Goal: Task Accomplishment & Management: Use online tool/utility

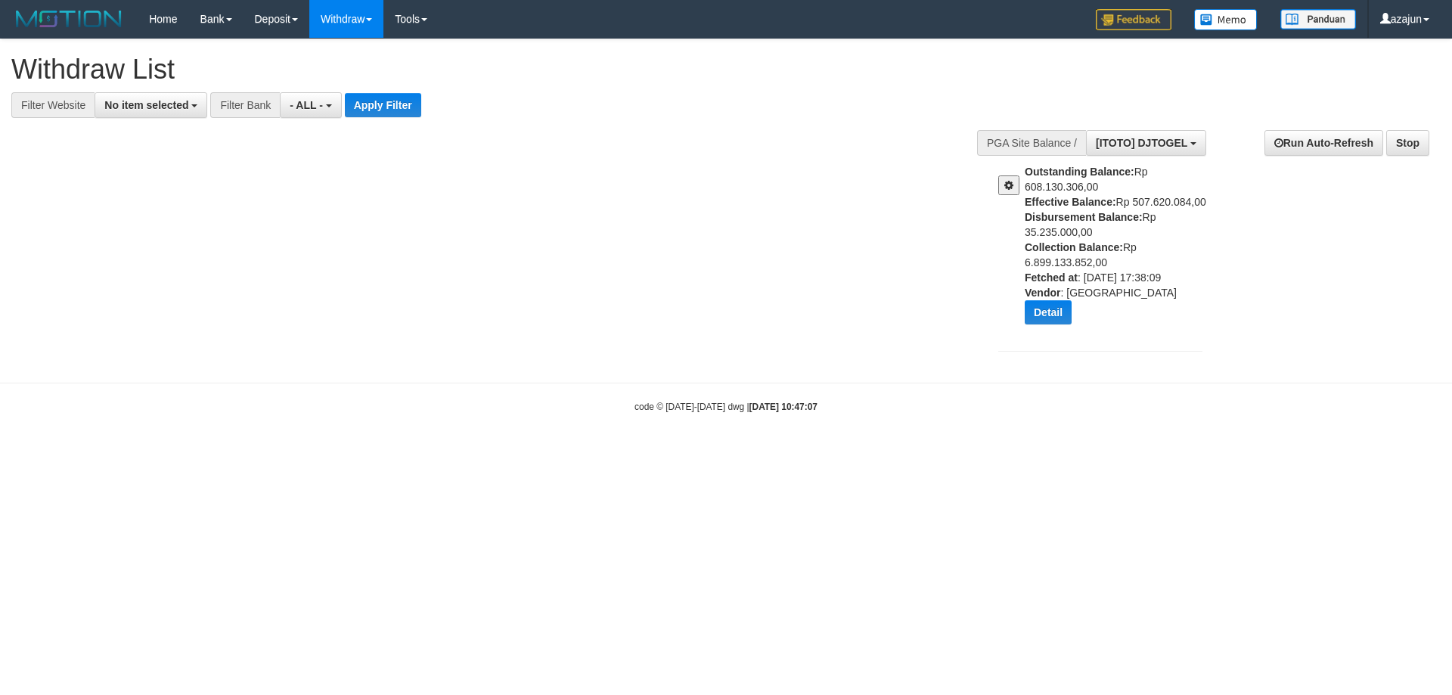
select select
click at [1157, 137] on span "[ITOTO] DJTOGEL" at bounding box center [1142, 143] width 92 height 12
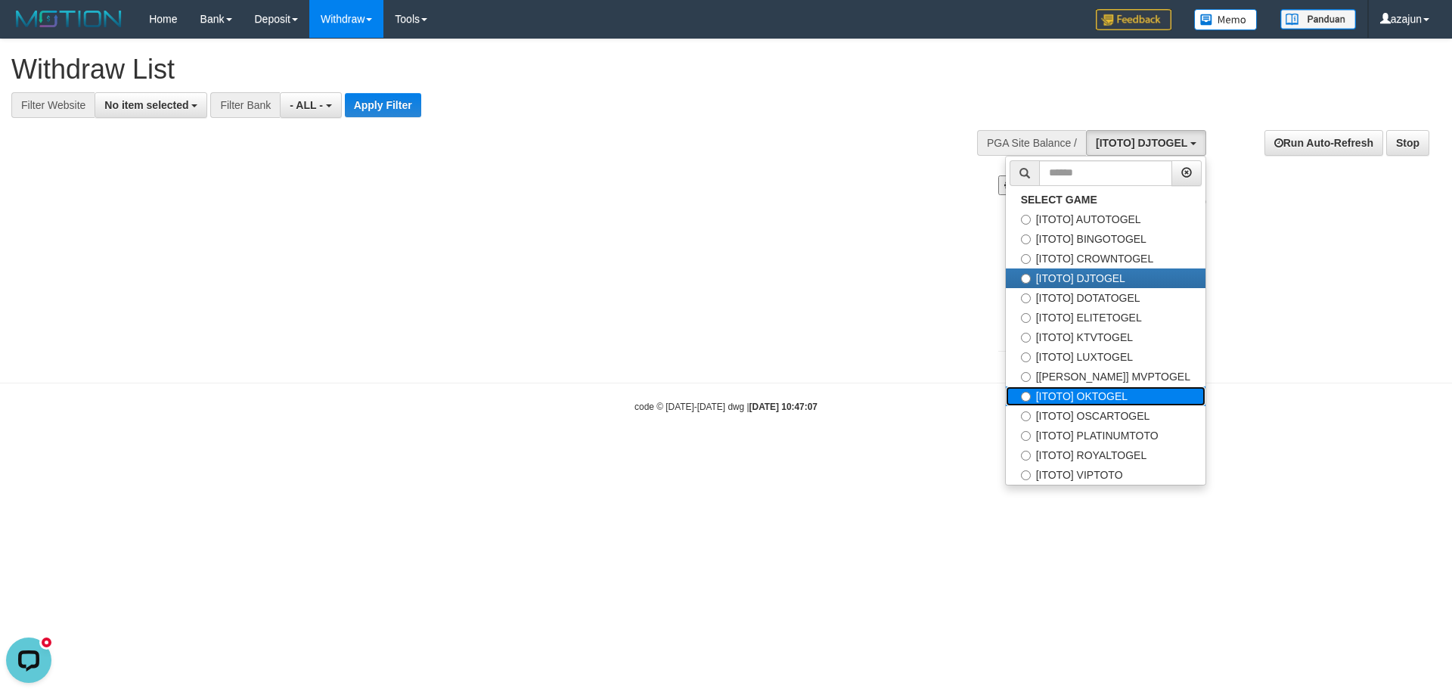
click at [1141, 395] on label "[ITOTO] OKTOGEL" at bounding box center [1106, 397] width 200 height 20
select select "***"
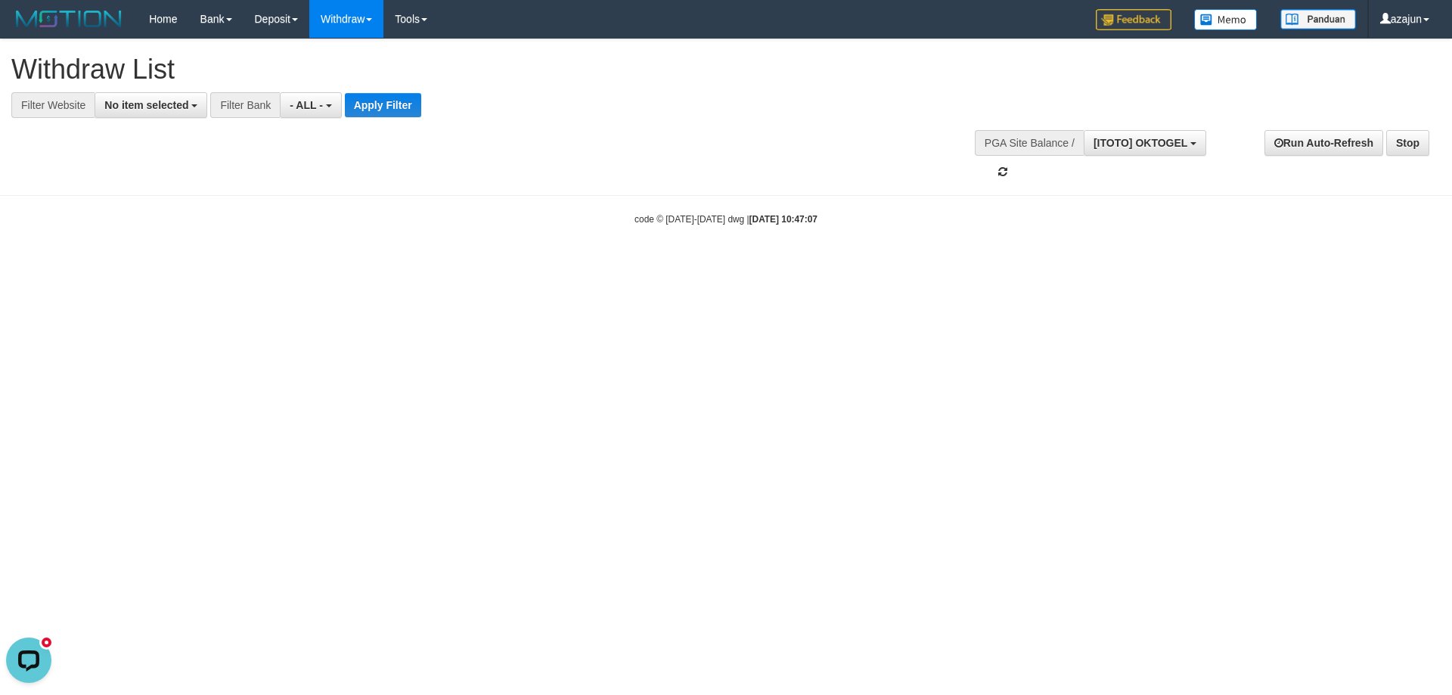
click at [714, 191] on body "Toggle navigation Home Bank Account List Load By Website Group [ITOTO] AUTOTOGE…" at bounding box center [726, 132] width 1452 height 264
drag, startPoint x: 845, startPoint y: 110, endPoint x: 828, endPoint y: 110, distance: 16.6
click at [837, 110] on div "**********" at bounding box center [482, 105] width 964 height 26
click at [722, 264] on html "Toggle navigation Home Bank Account List Load By Website Group [ITOTO] AUTOTOGE…" at bounding box center [726, 132] width 1452 height 264
select select
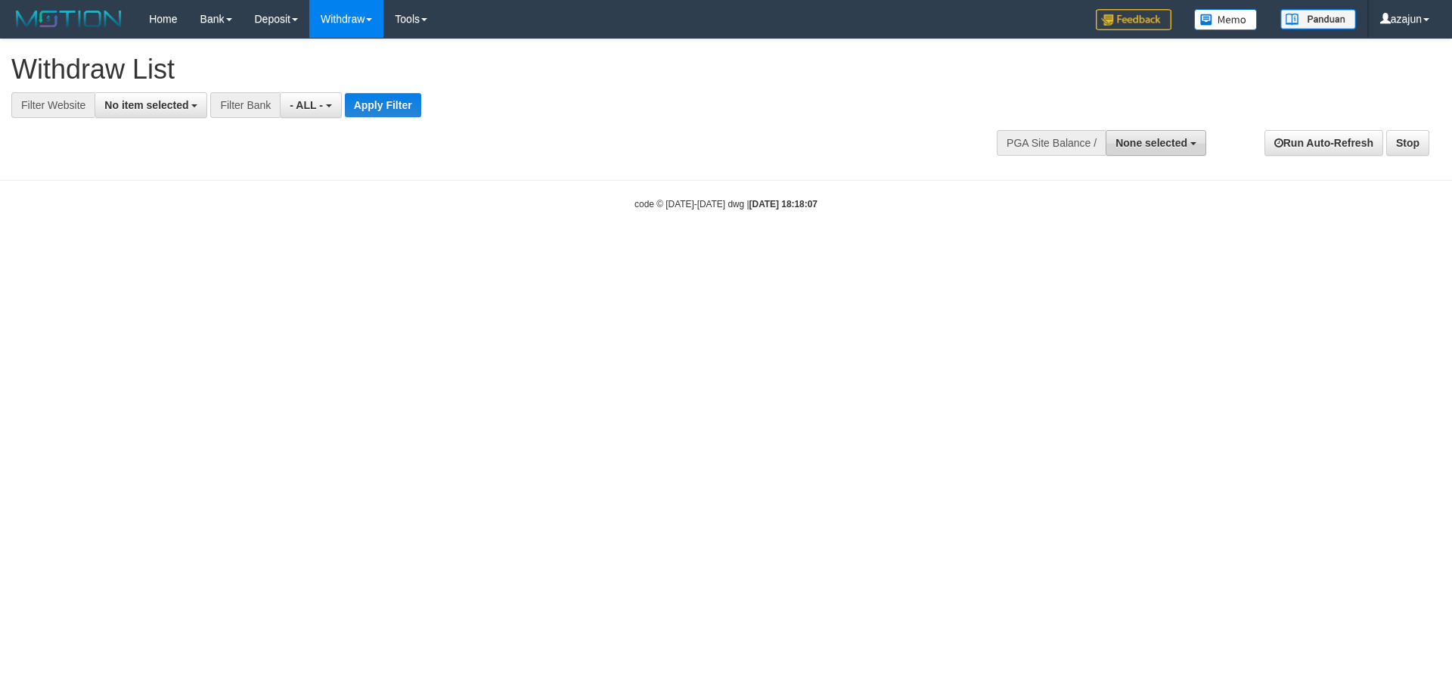
click at [1167, 148] on span "None selected" at bounding box center [1152, 143] width 72 height 12
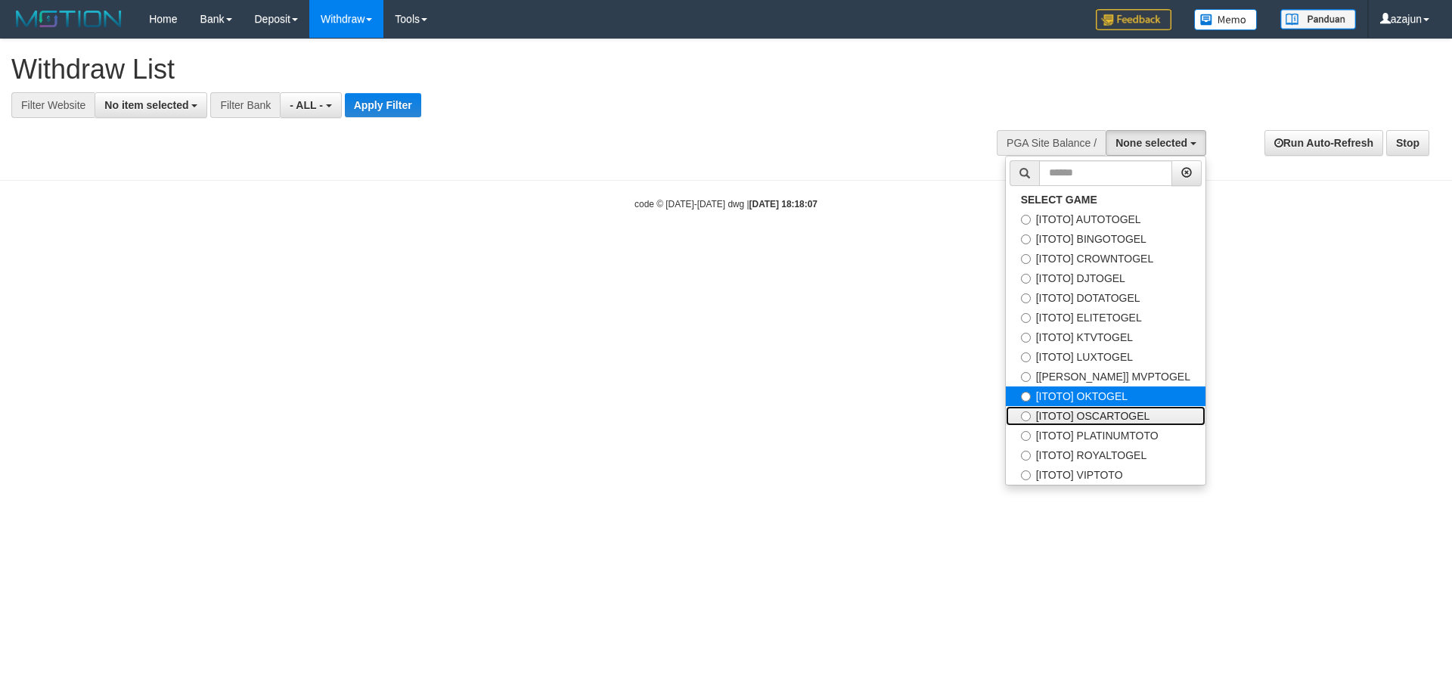
drag, startPoint x: 1129, startPoint y: 406, endPoint x: 1135, endPoint y: 394, distance: 13.5
click at [1135, 394] on ul "SELECT GAME [ITOTO] AUTOTOGEL [ITOTO] BINGOTOGEL [ITOTO] CROWNTOGEL [ITOTO] DJT…" at bounding box center [1105, 321] width 201 height 330
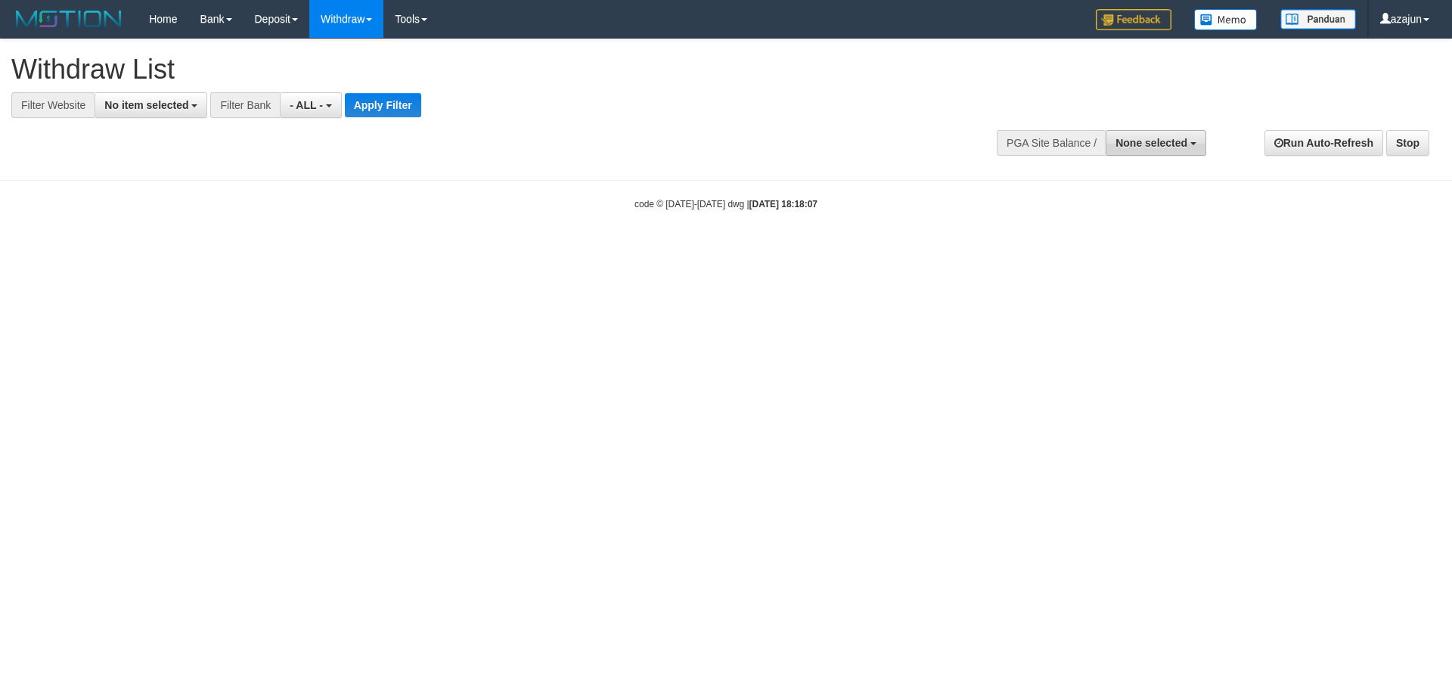
click at [1166, 146] on span "None selected" at bounding box center [1152, 143] width 72 height 12
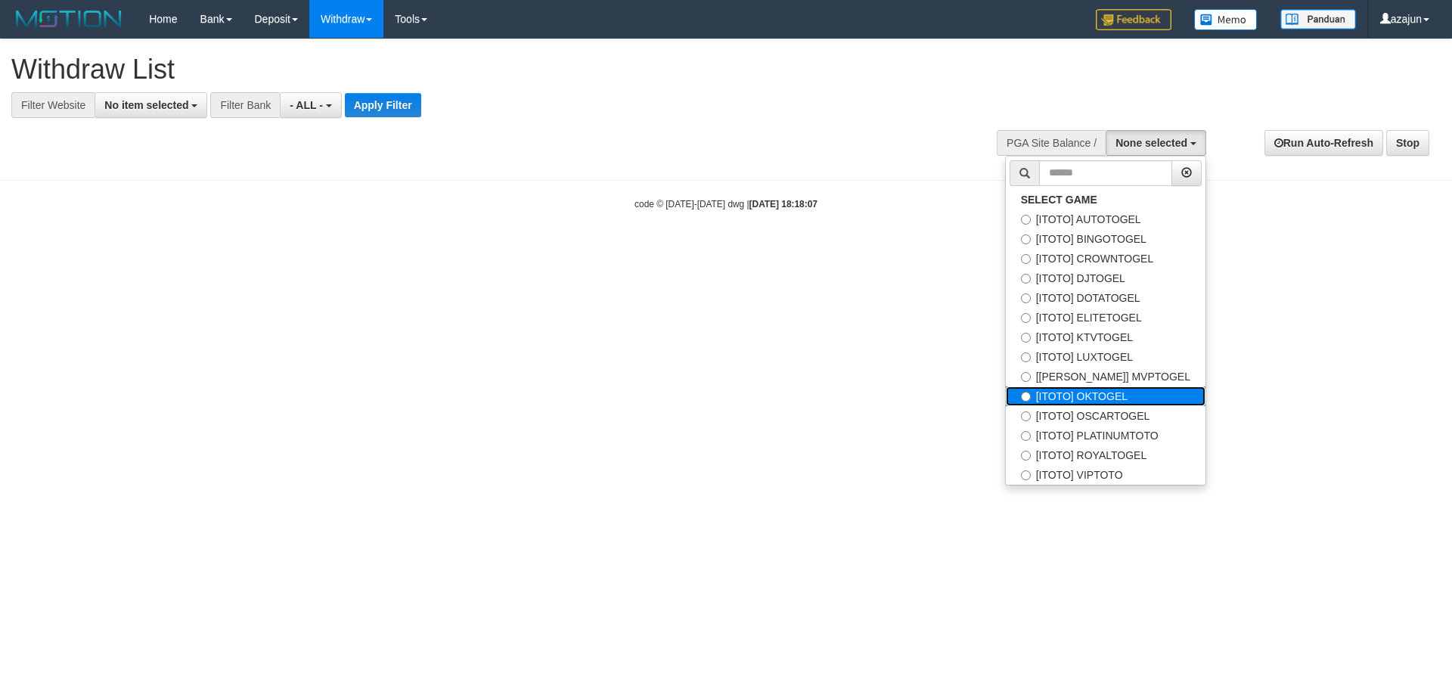
click at [1108, 401] on label "[ITOTO] OKTOGEL" at bounding box center [1106, 397] width 200 height 20
select select "***"
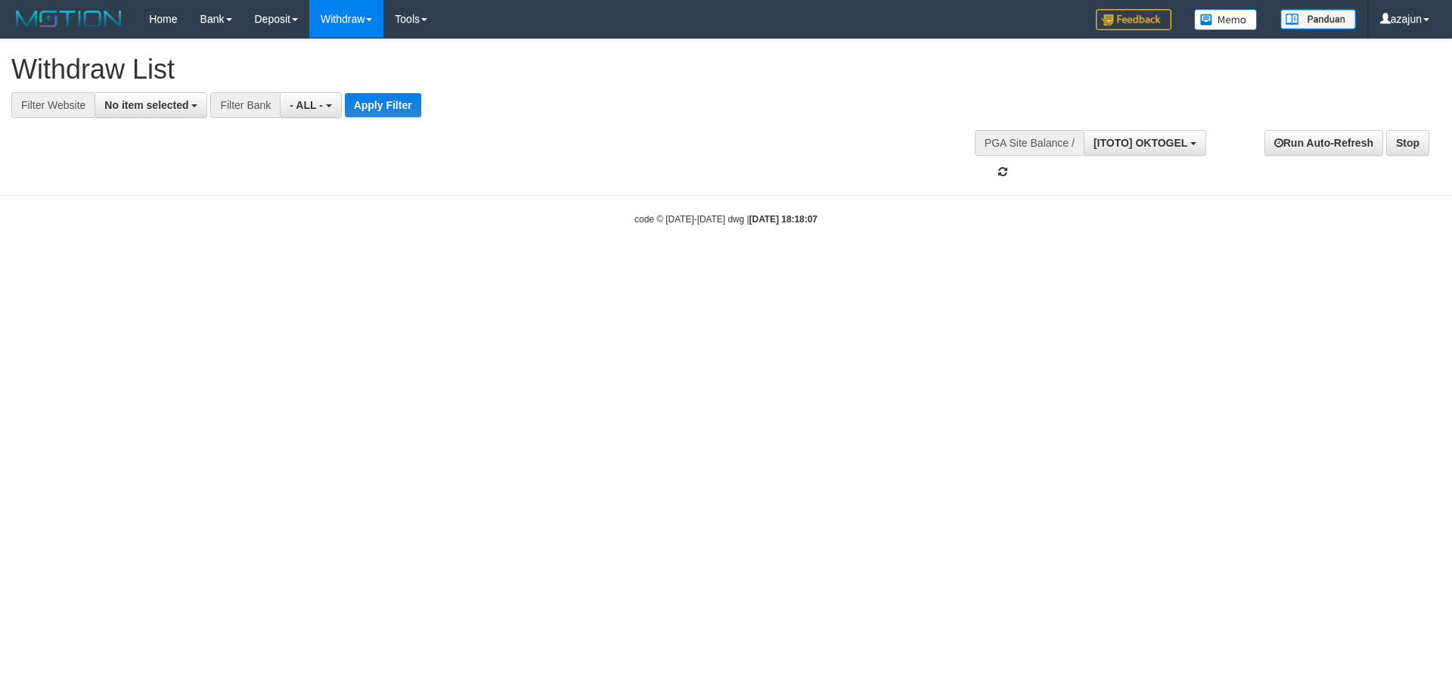
scroll to position [129, 0]
click at [660, 264] on html "Toggle navigation Home Bank Account List Load By Website Group [ITOTO] AUTOTOGE…" at bounding box center [726, 132] width 1452 height 264
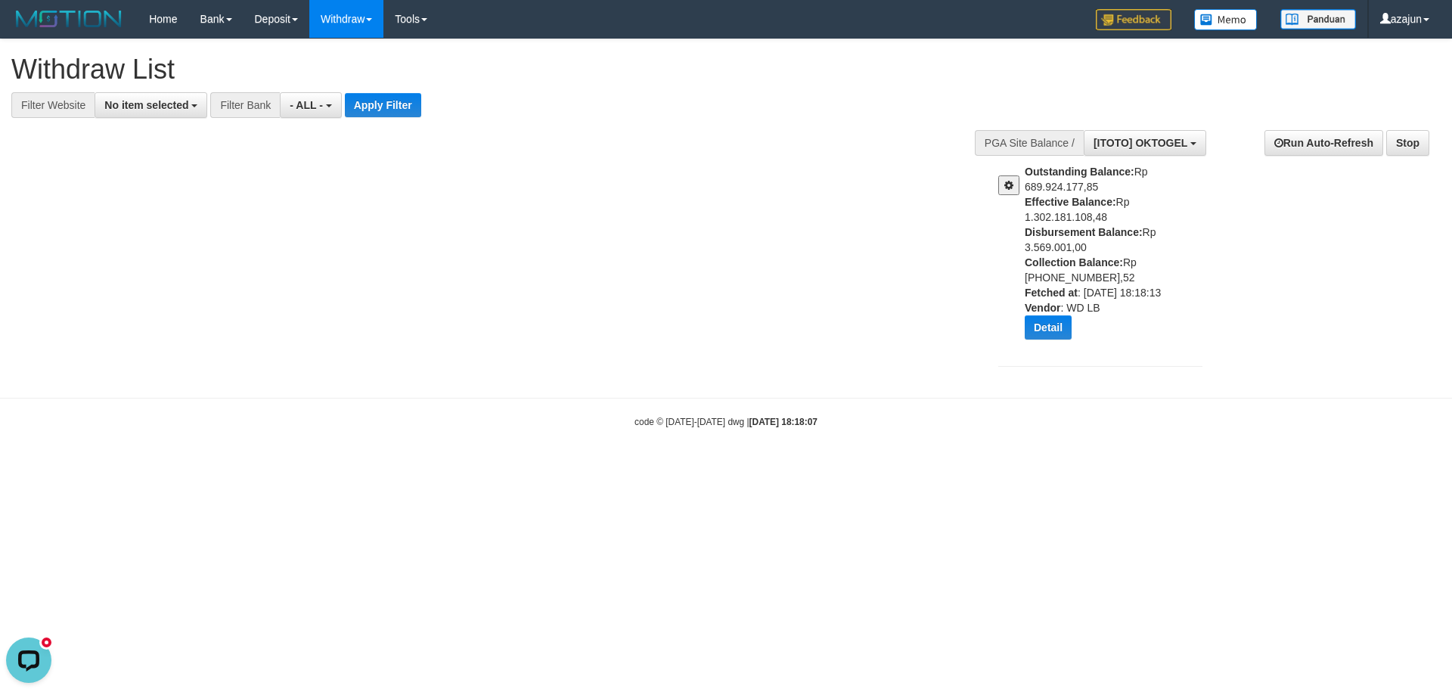
drag, startPoint x: 1022, startPoint y: 188, endPoint x: 1029, endPoint y: 186, distance: 7.9
click at [1029, 186] on div "Outstanding Balance: Rp 689.924.177,85 Effective Balance: Rp 1.302.181.108,48 D…" at bounding box center [1100, 257] width 227 height 187
click at [1013, 185] on span at bounding box center [1009, 185] width 9 height 11
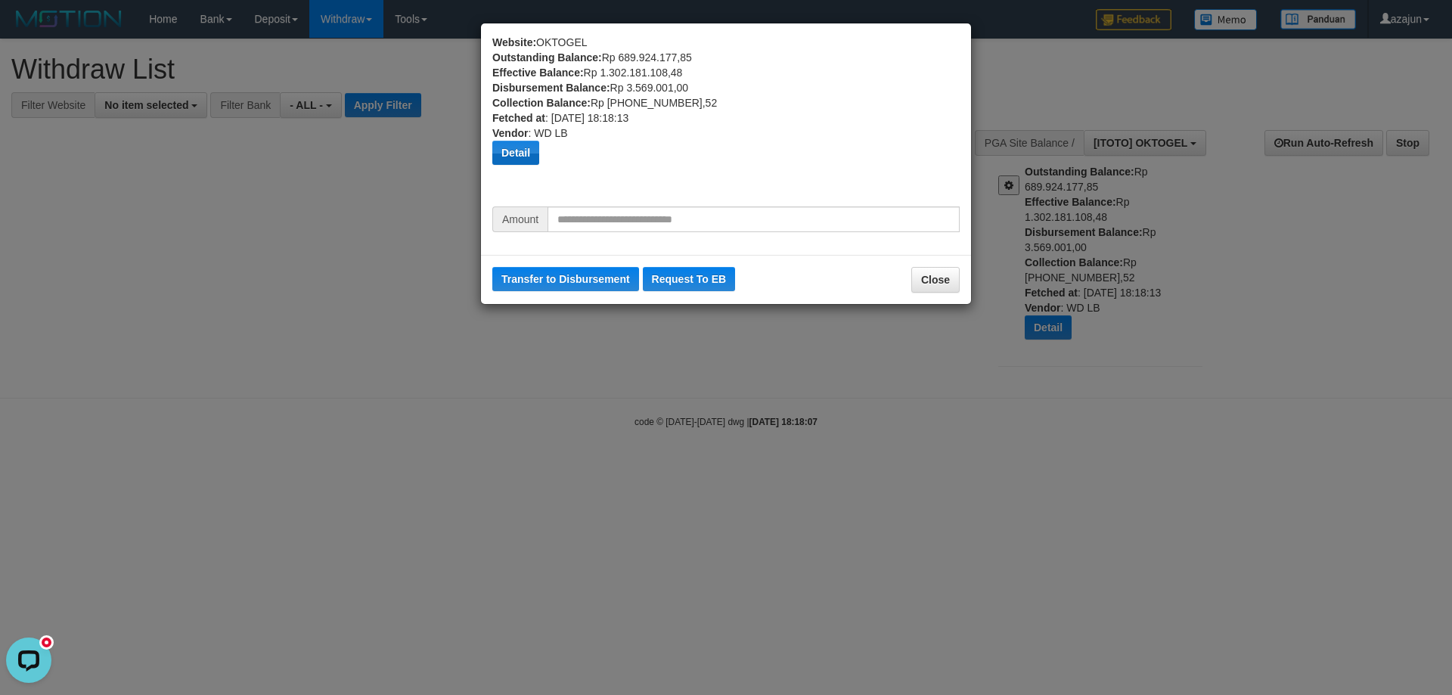
drag, startPoint x: 537, startPoint y: 170, endPoint x: 528, endPoint y: 153, distance: 19.6
click at [537, 169] on div "Website: OKTOGEL Outstanding Balance: Rp 689.924.177,85 Effective Balance: Rp 1…" at bounding box center [725, 121] width 467 height 172
click at [522, 144] on button "Detail" at bounding box center [515, 153] width 47 height 24
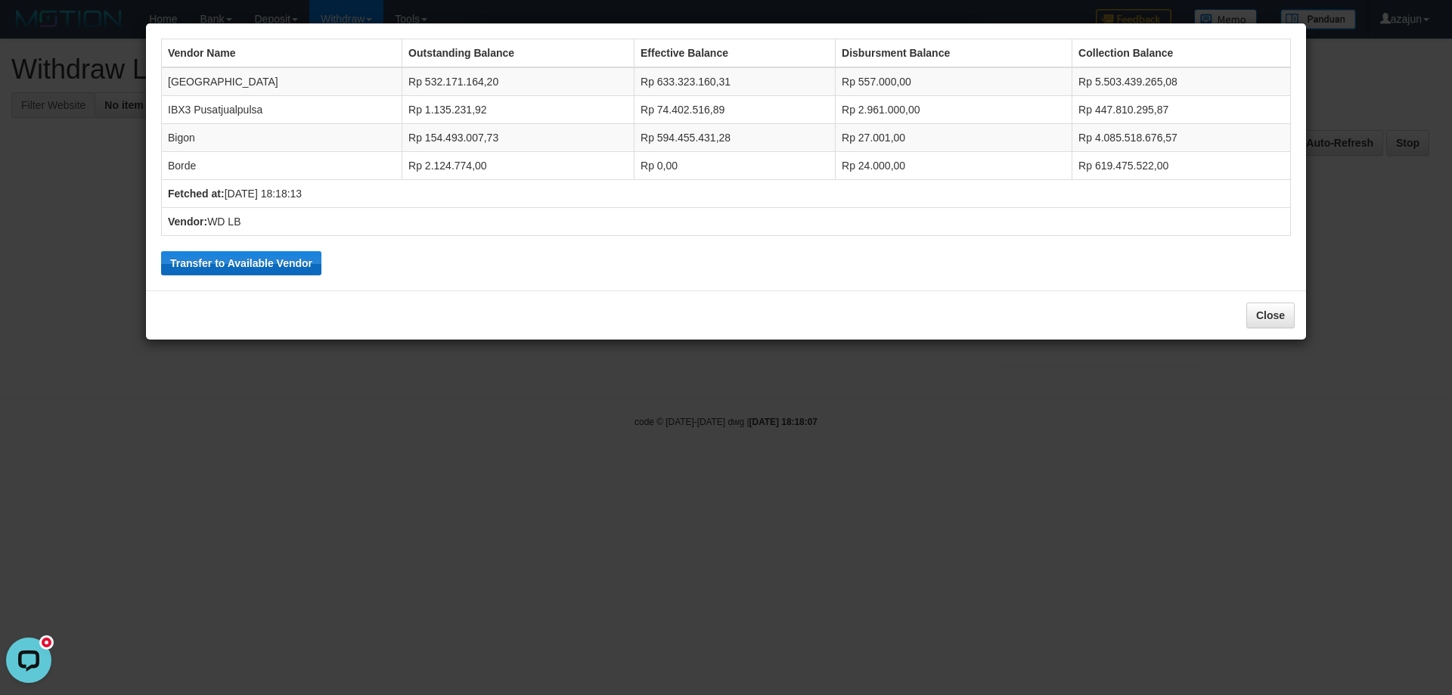
drag, startPoint x: 158, startPoint y: 274, endPoint x: 168, endPoint y: 268, distance: 11.5
click at [160, 271] on div "Vendor Name Outstanding Balance Effective Balance Disbursment Balance Collectio…" at bounding box center [726, 157] width 1145 height 252
click at [214, 256] on button "Transfer to Available Vendor" at bounding box center [241, 263] width 160 height 24
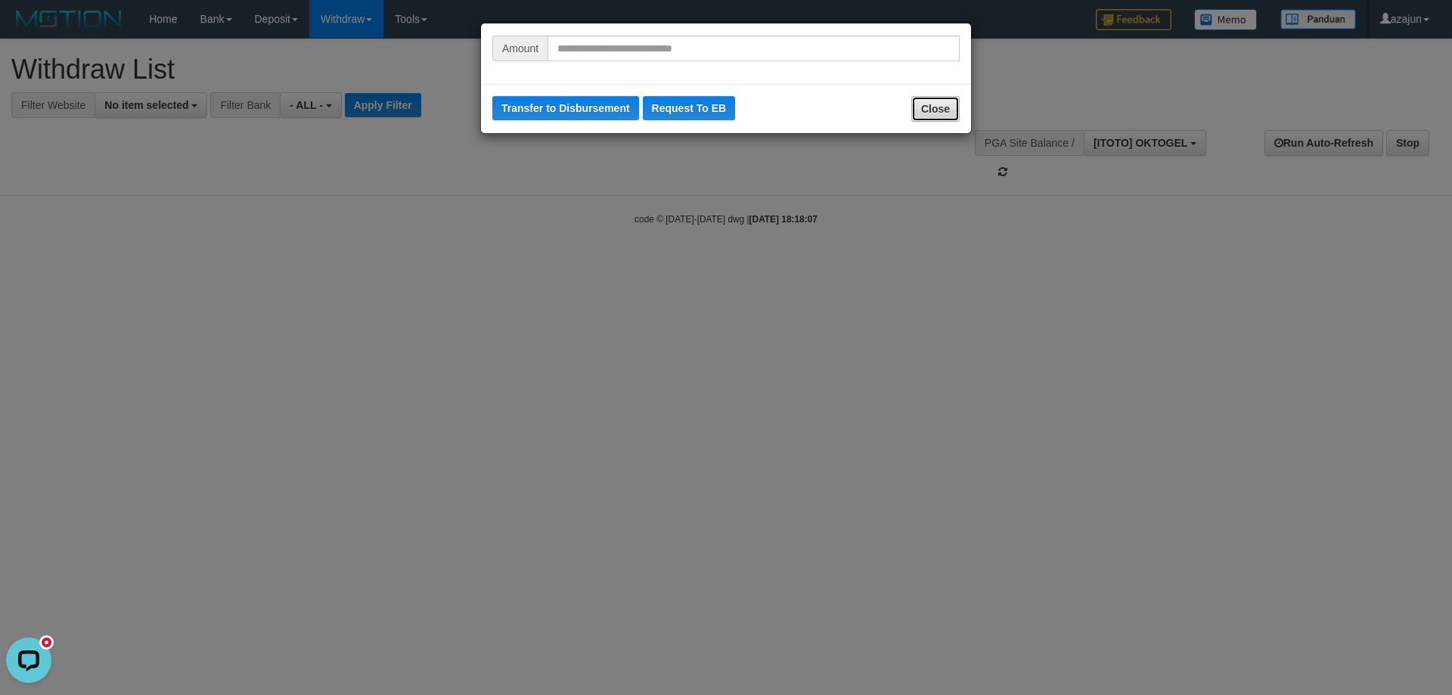
click at [949, 110] on button "Close" at bounding box center [935, 109] width 48 height 26
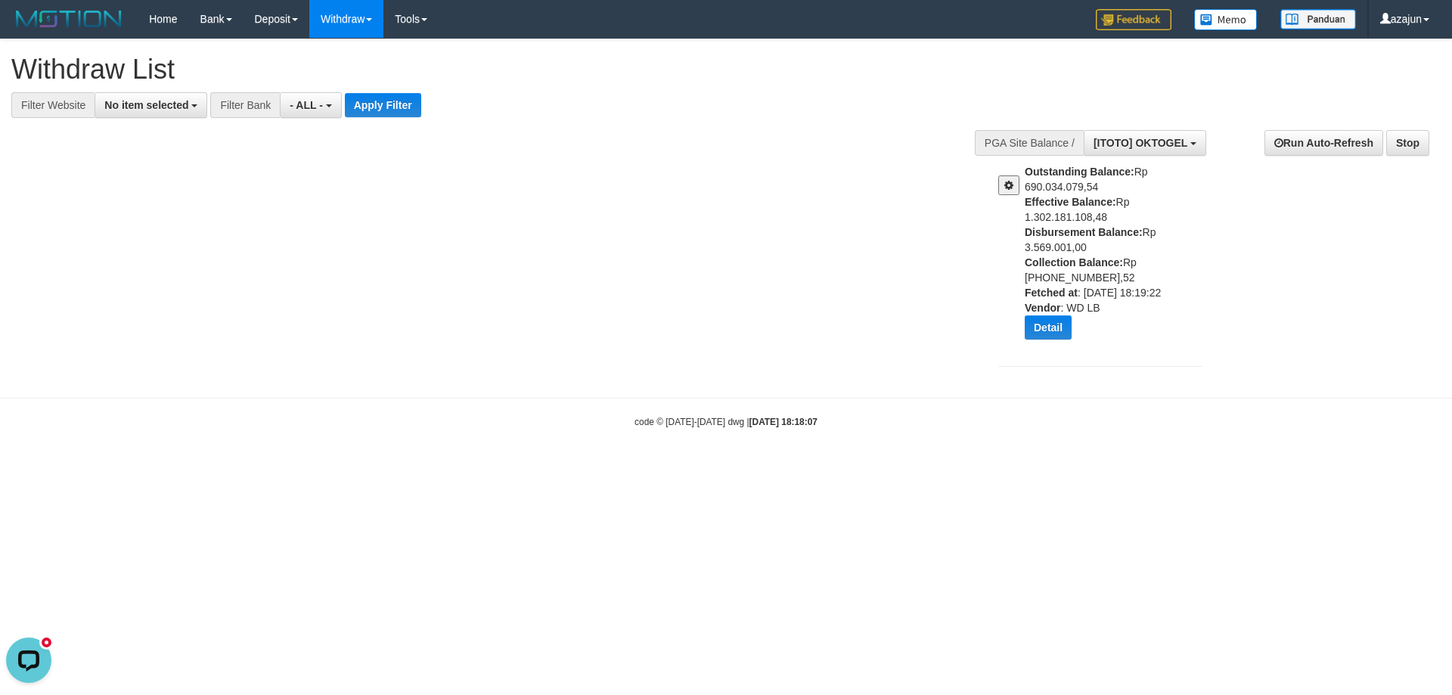
click at [1016, 188] on button at bounding box center [1008, 185] width 21 height 20
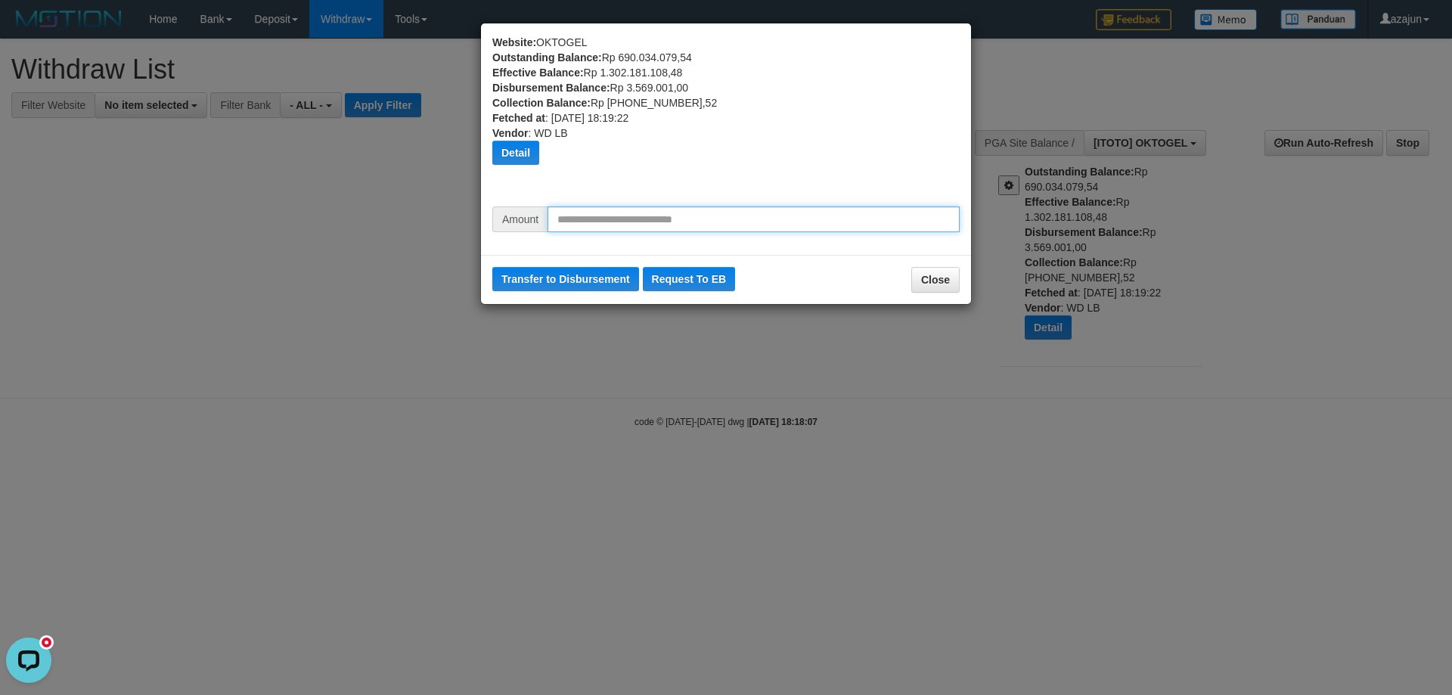
drag, startPoint x: 644, startPoint y: 222, endPoint x: 596, endPoint y: 217, distance: 47.9
click at [638, 207] on input "text" at bounding box center [754, 220] width 412 height 26
type input "********"
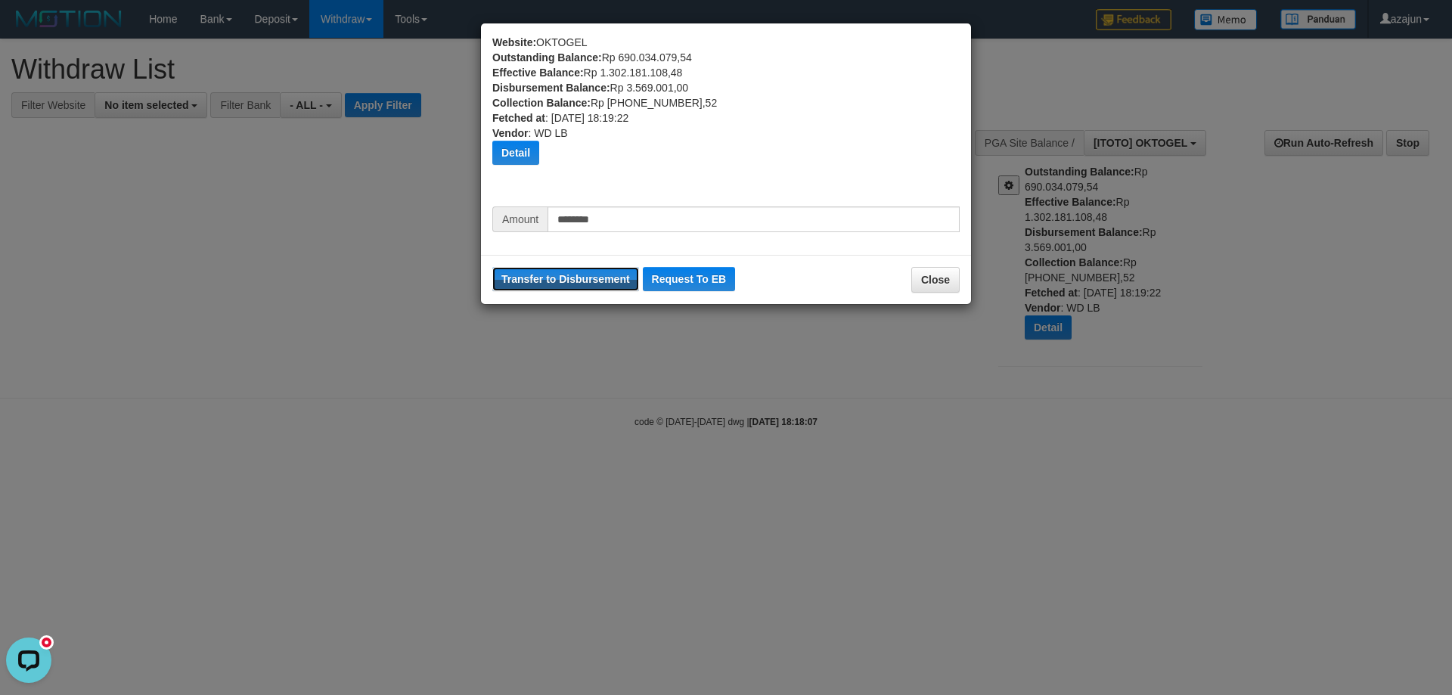
click at [492, 267] on button "Transfer to Disbursement" at bounding box center [565, 279] width 147 height 24
click at [753, 141] on div "Detail" at bounding box center [725, 153] width 467 height 24
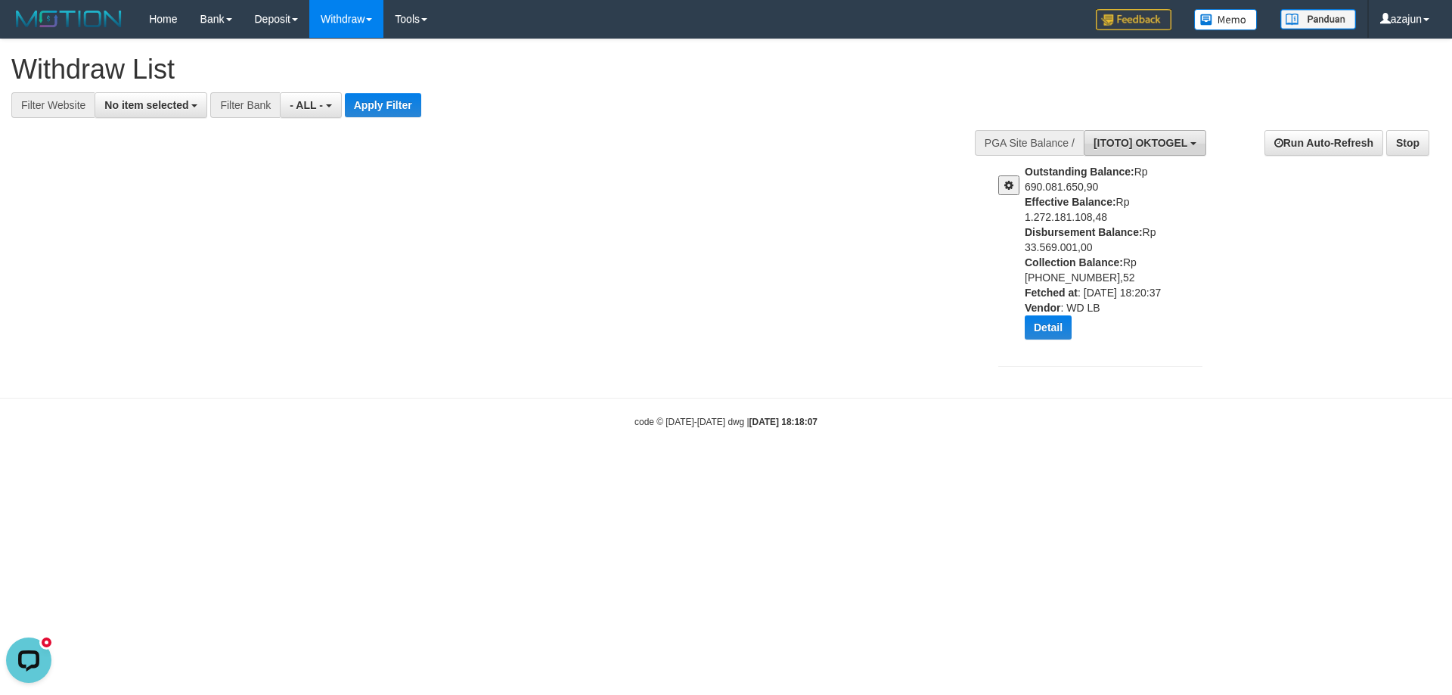
click at [1144, 141] on span "[ITOTO] OKTOGEL" at bounding box center [1141, 143] width 94 height 12
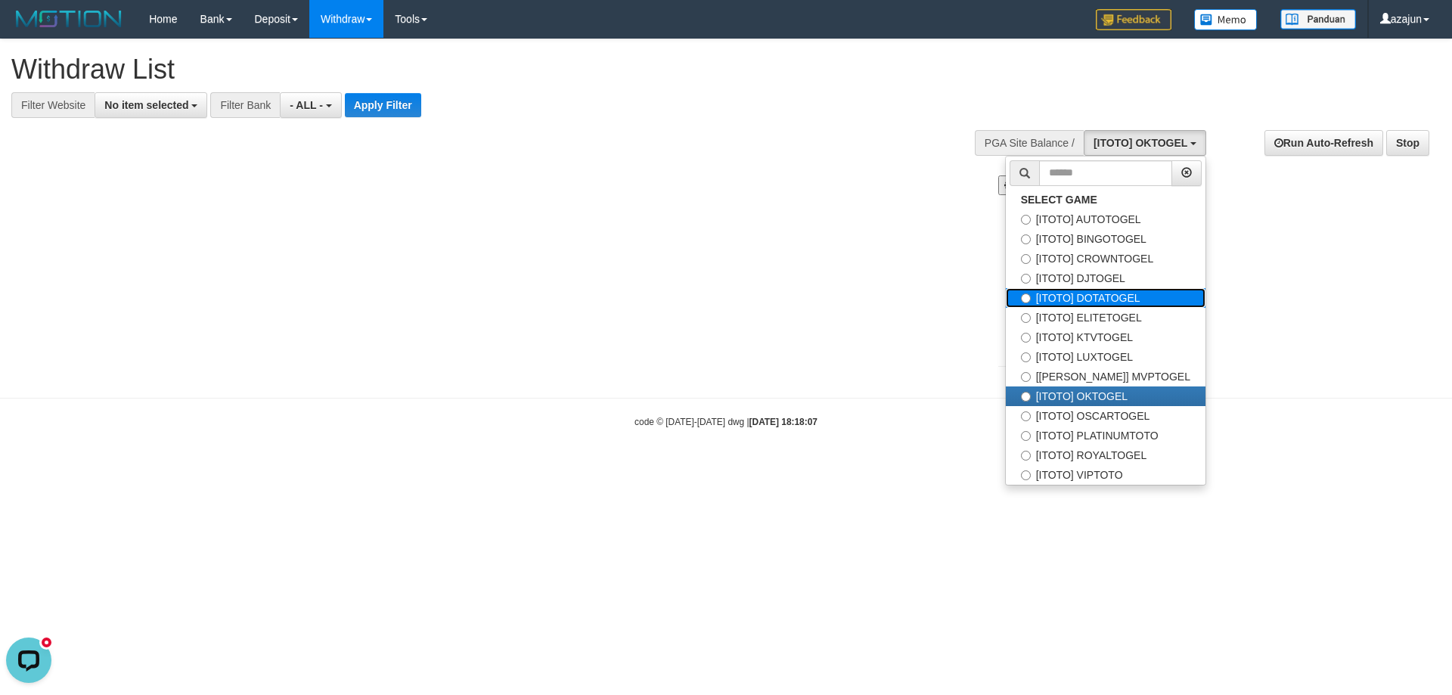
click at [1139, 300] on label "[ITOTO] DOTATOGEL" at bounding box center [1106, 298] width 200 height 20
select select "***"
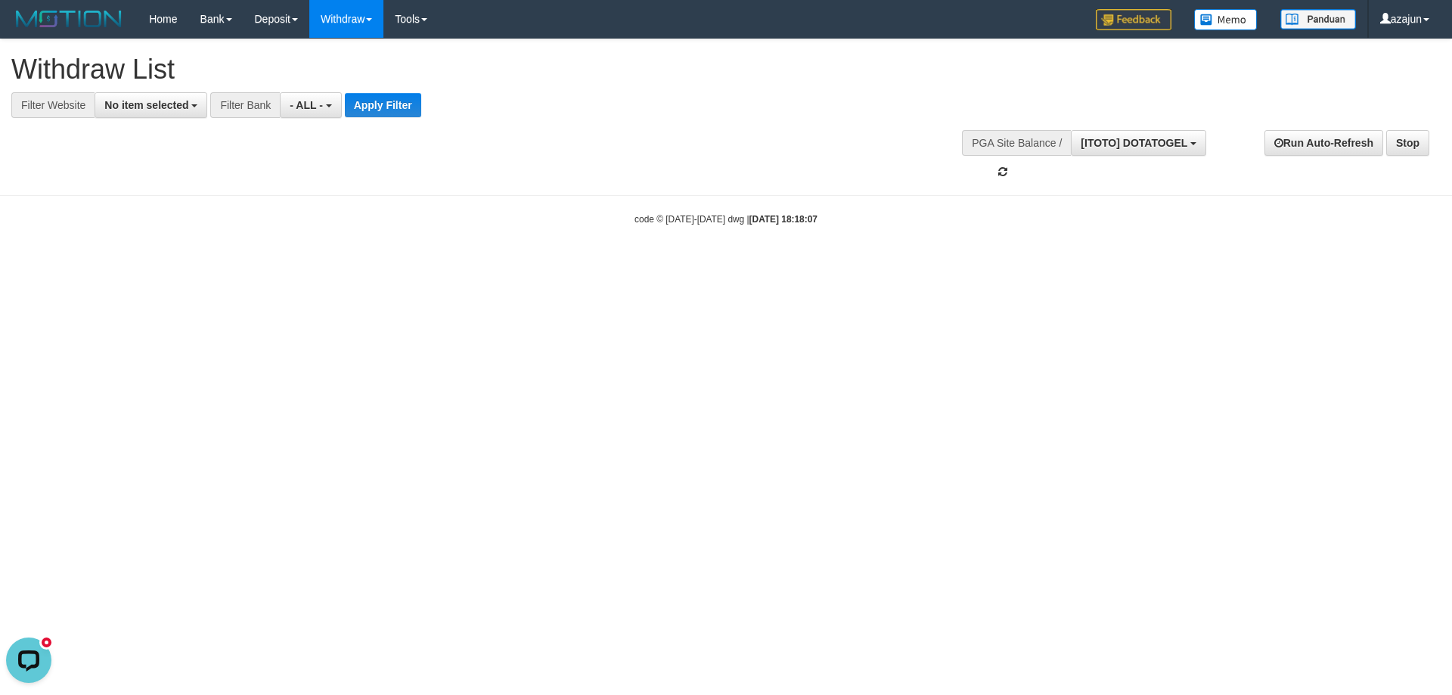
click at [672, 149] on div "**********" at bounding box center [726, 109] width 1452 height 141
drag, startPoint x: 1054, startPoint y: 296, endPoint x: 1079, endPoint y: 179, distance: 119.1
click at [1055, 264] on html "Toggle navigation Home Bank Account List Load By Website Group [ITOTO] AUTOTOGE…" at bounding box center [726, 132] width 1452 height 264
click at [676, 264] on html "Toggle navigation Home Bank Account List Load By Website Group [ITOTO] AUTOTOGE…" at bounding box center [726, 132] width 1452 height 264
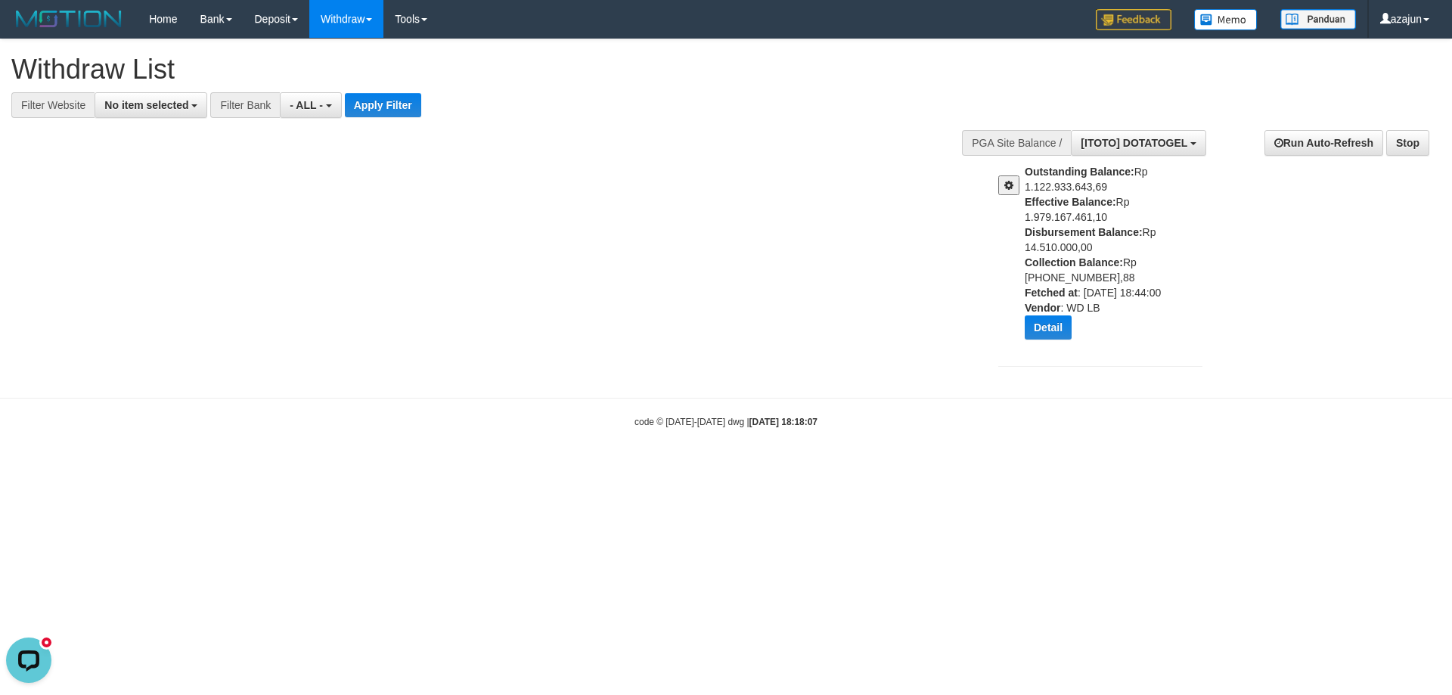
click at [1009, 176] on button at bounding box center [1008, 185] width 21 height 20
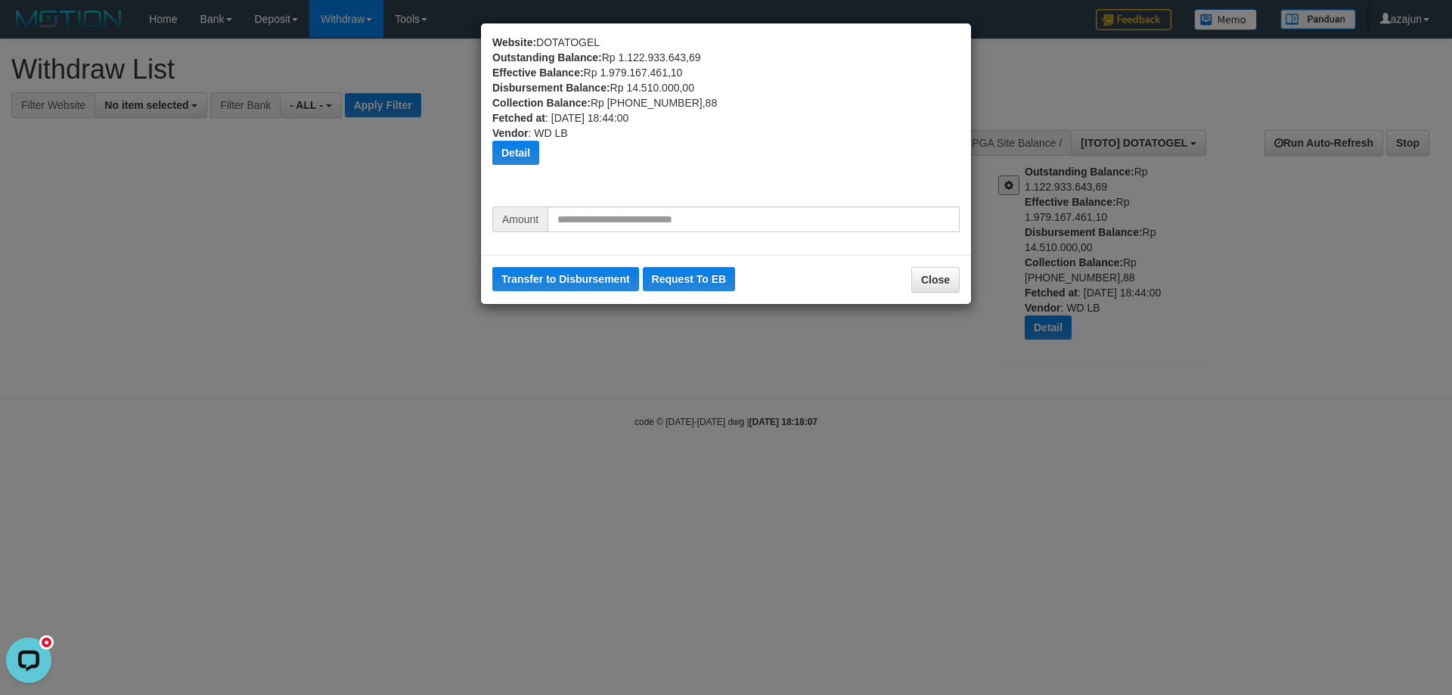
drag, startPoint x: 477, startPoint y: 150, endPoint x: 522, endPoint y: 157, distance: 45.9
click at [477, 151] on div "Website: DOTATOGEL Outstanding Balance: Rp 1.122.933.643,69 Effective Balance: …" at bounding box center [726, 138] width 513 height 231
click at [523, 157] on button "Detail" at bounding box center [515, 153] width 47 height 24
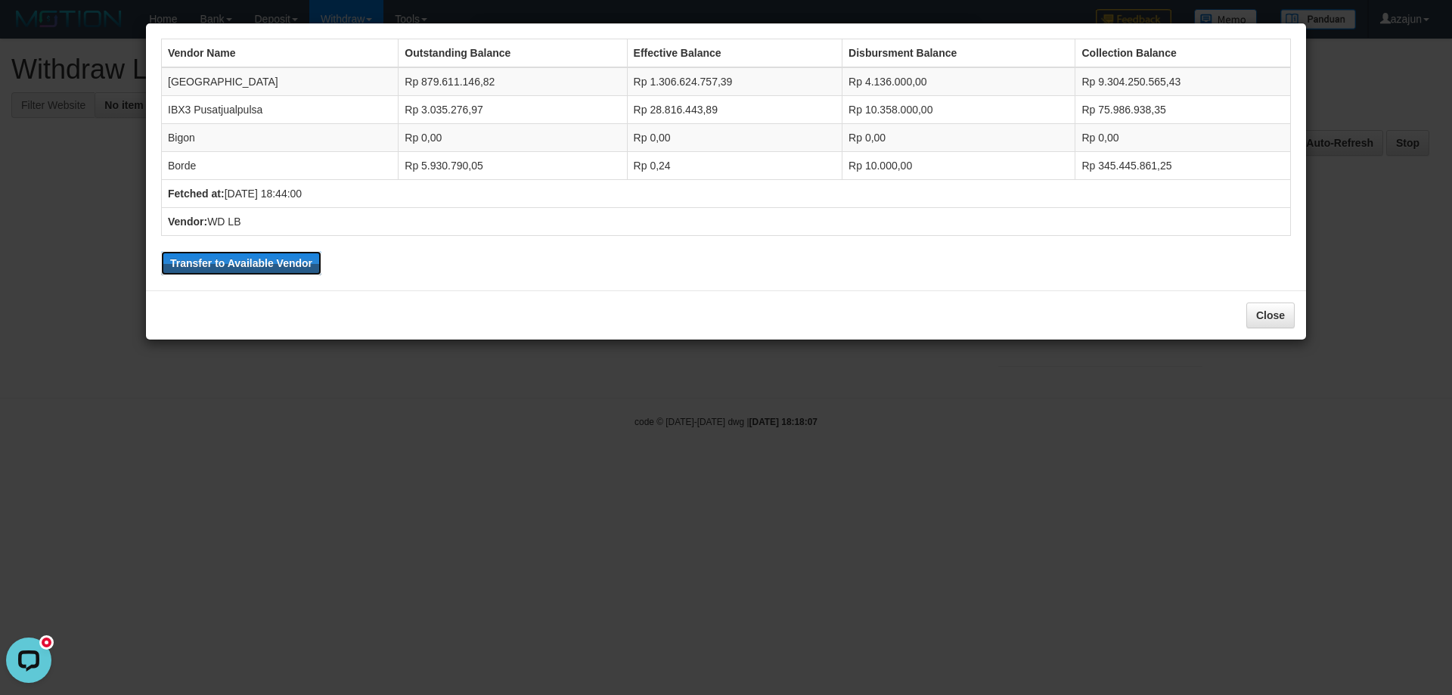
drag, startPoint x: 219, startPoint y: 255, endPoint x: 784, endPoint y: 65, distance: 595.4
click at [221, 255] on button "Transfer to Available Vendor" at bounding box center [241, 263] width 160 height 24
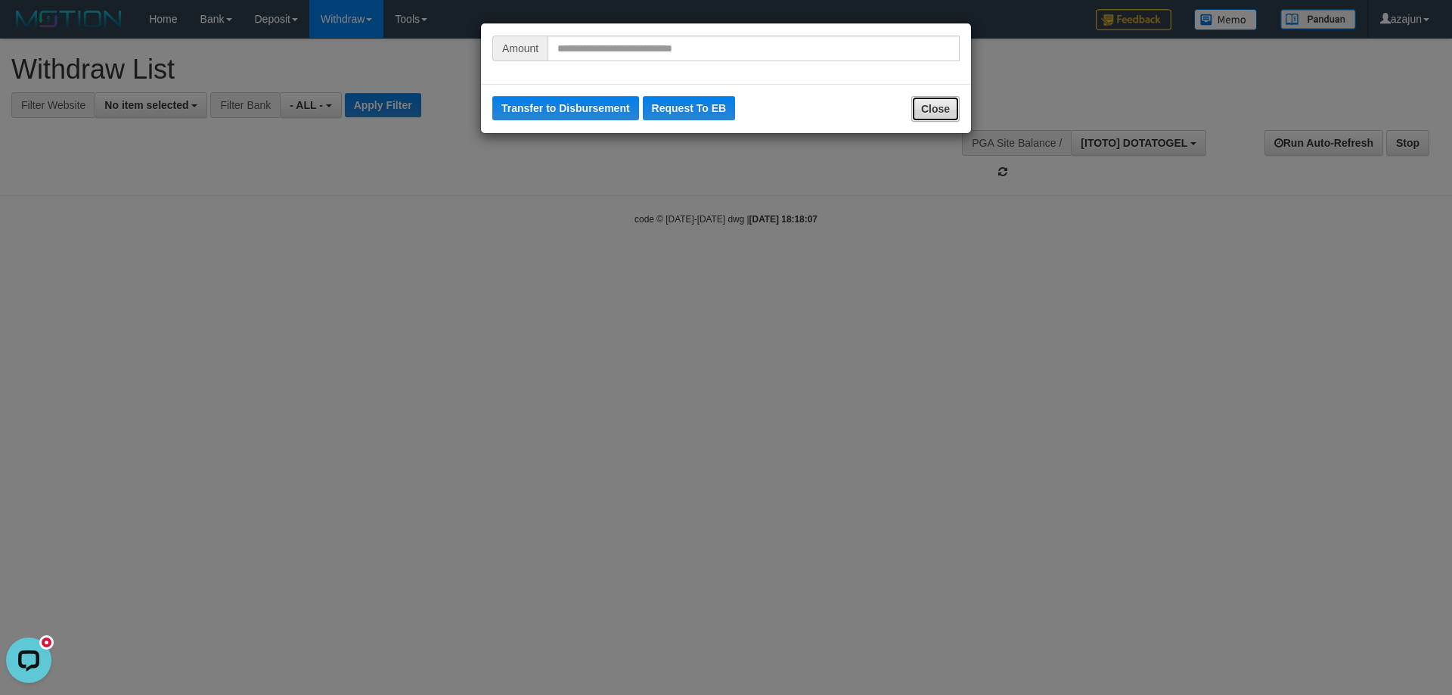
click at [921, 98] on button "Close" at bounding box center [935, 109] width 48 height 26
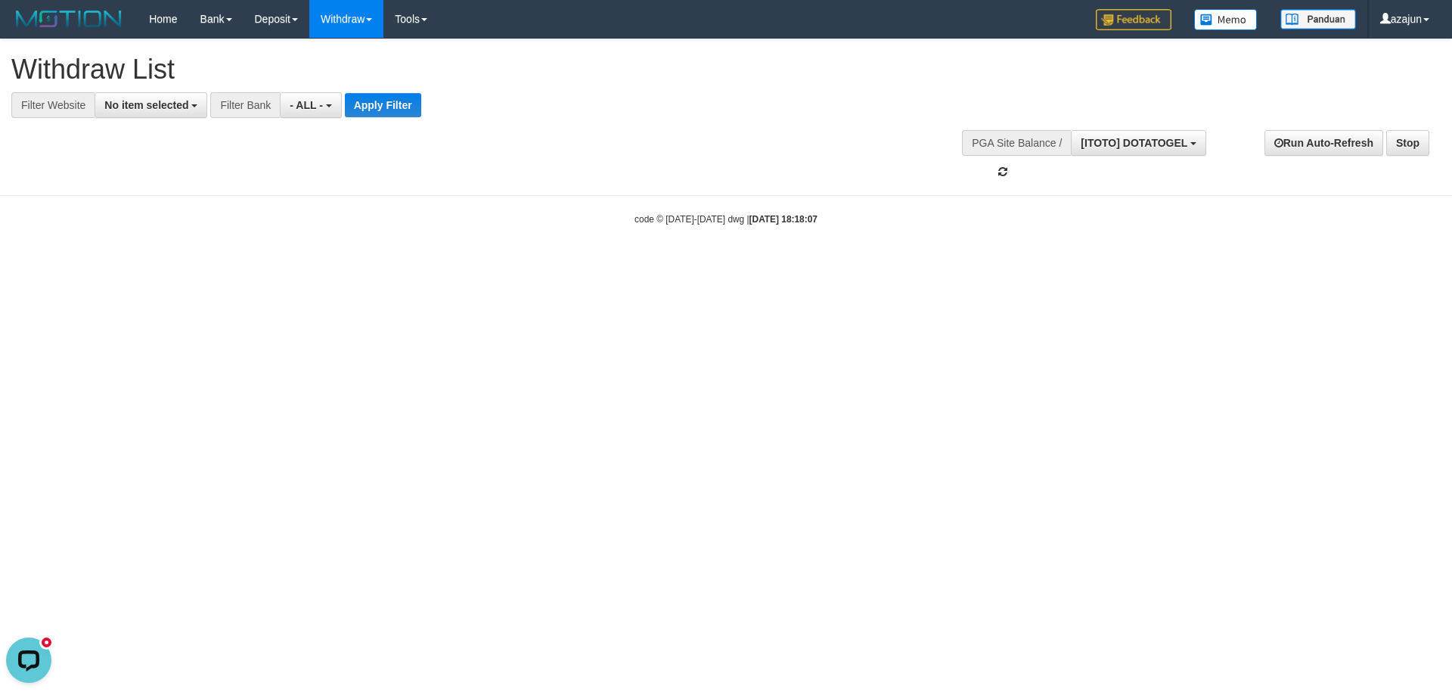
drag, startPoint x: 756, startPoint y: 128, endPoint x: 758, endPoint y: 176, distance: 48.4
click at [758, 135] on div "**********" at bounding box center [726, 109] width 1452 height 141
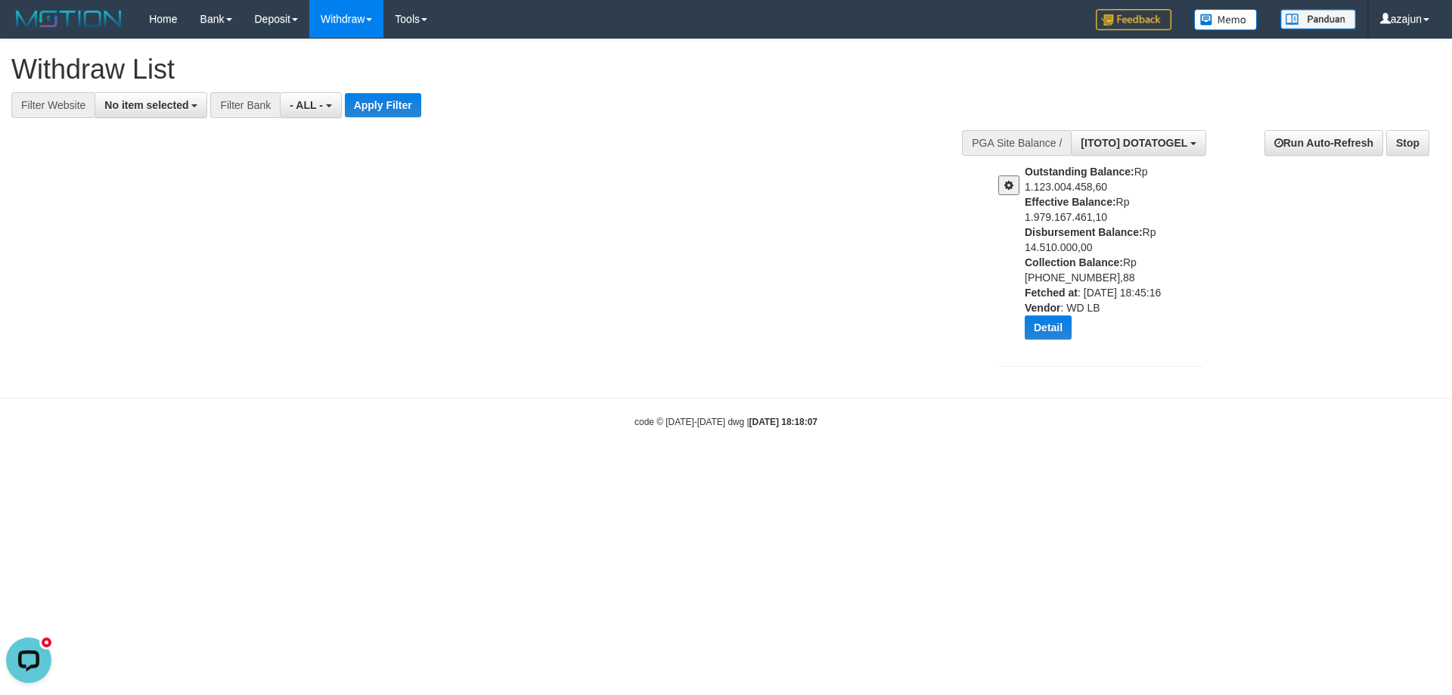
click at [1003, 180] on button at bounding box center [1008, 185] width 21 height 20
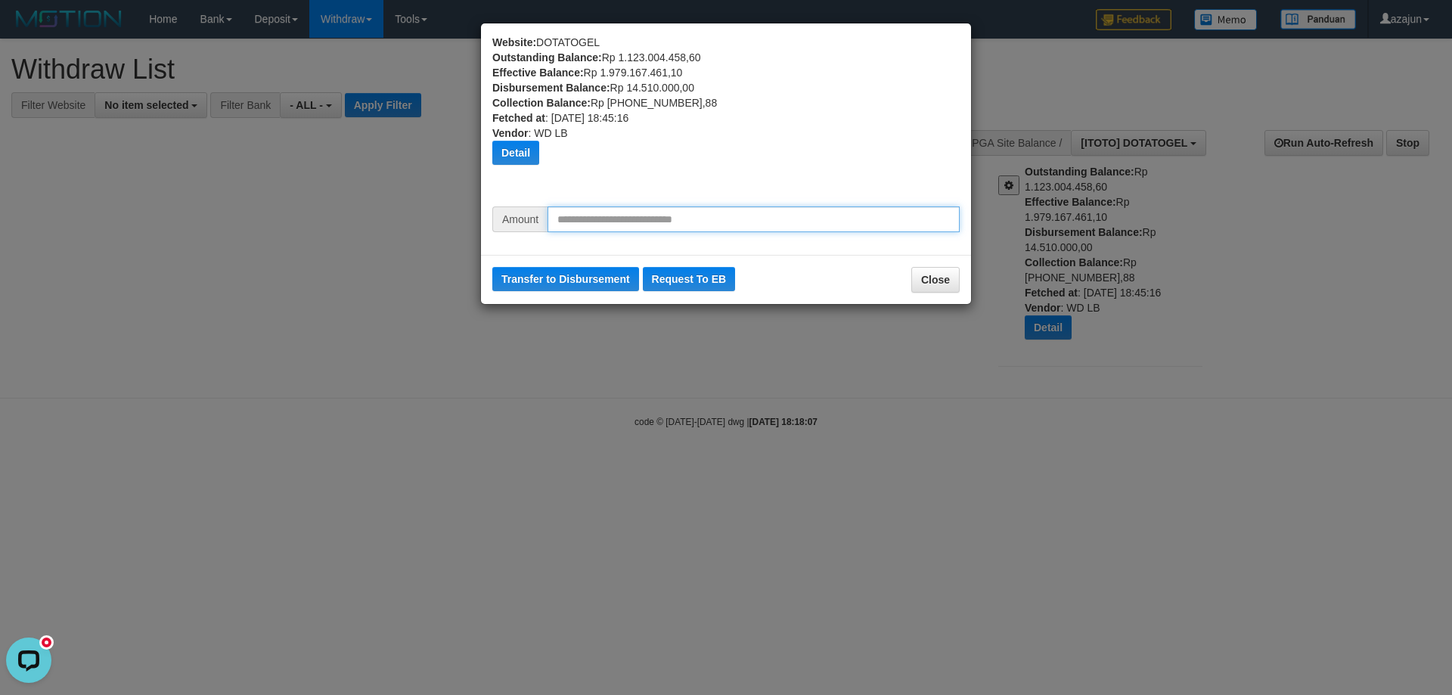
click at [661, 216] on input "text" at bounding box center [754, 220] width 412 height 26
type input "********"
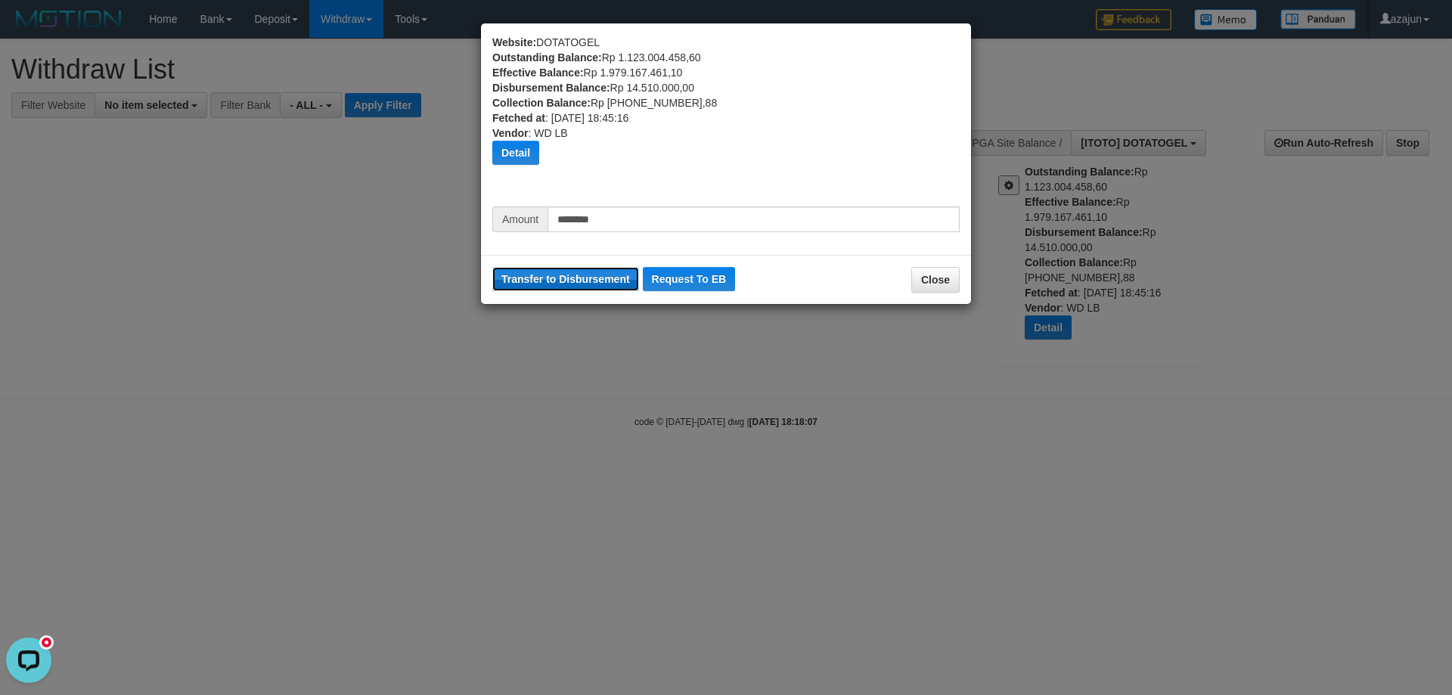
click at [571, 283] on button "Transfer to Disbursement" at bounding box center [565, 279] width 147 height 24
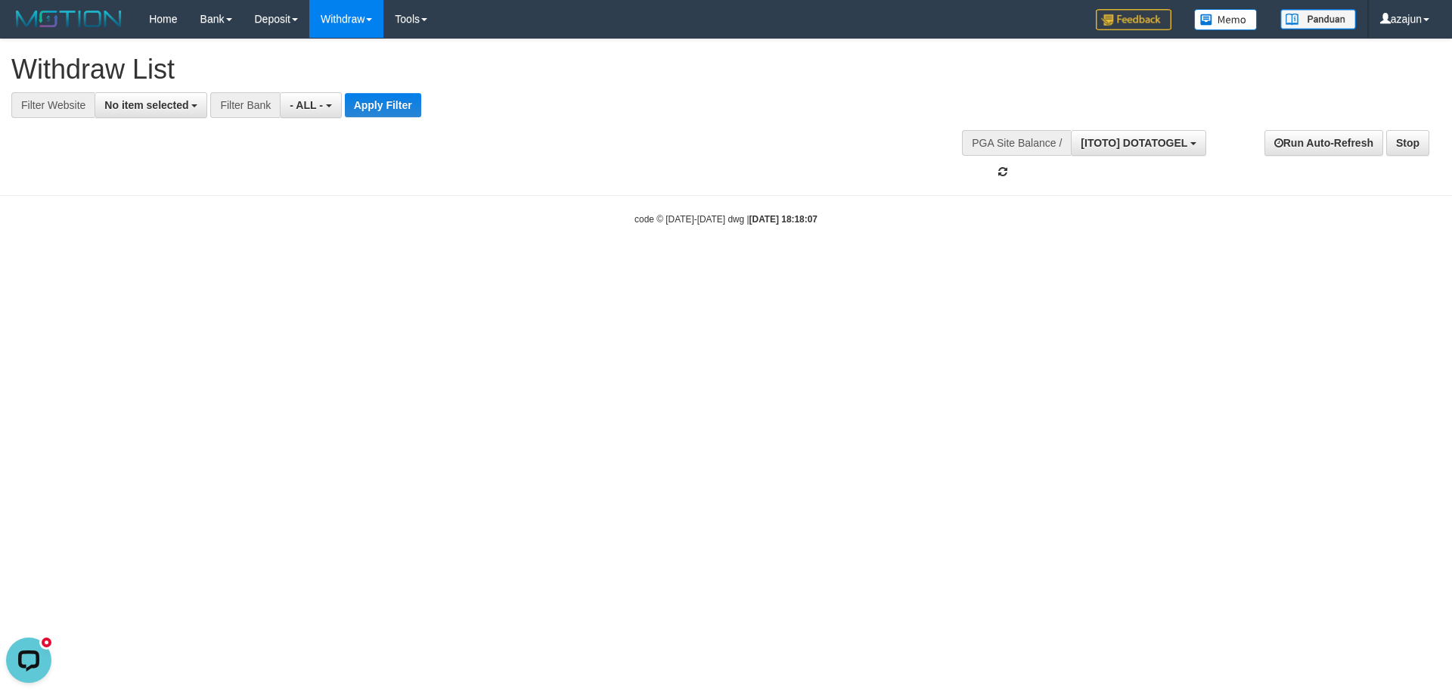
click at [402, 264] on html "Toggle navigation Home Bank Account List Load By Website Group [ITOTO] AUTOTOGE…" at bounding box center [726, 132] width 1452 height 264
click at [601, 264] on html "Toggle navigation Home Bank Account List Load By Website Group [ITOTO] AUTOTOGE…" at bounding box center [726, 132] width 1452 height 264
